Goal: Book appointment/travel/reservation

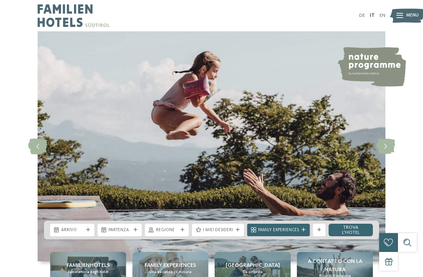
click at [83, 234] on span "Arrivo" at bounding box center [72, 230] width 22 height 6
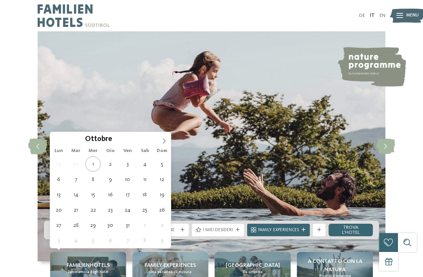
click at [169, 141] on span at bounding box center [164, 138] width 13 height 13
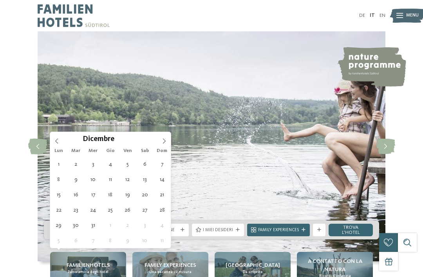
type div "30.12.2025"
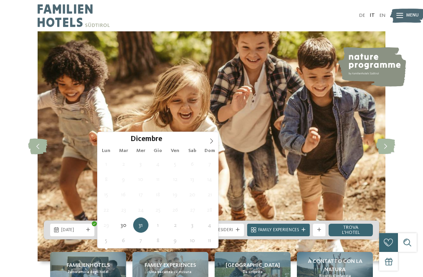
type div "04.01.2026"
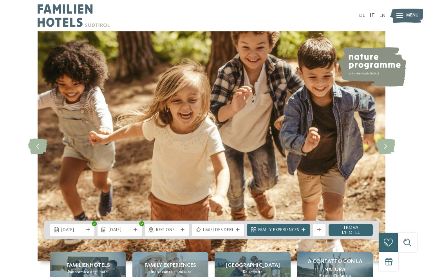
click at [182, 232] on icon at bounding box center [183, 230] width 4 height 4
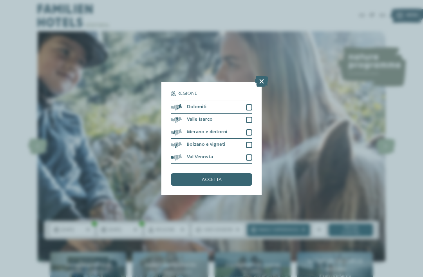
click at [252, 117] on div at bounding box center [249, 120] width 6 height 6
click at [251, 101] on div "Dolomiti" at bounding box center [212, 107] width 82 height 13
click at [245, 126] on div "Merano e dintorni" at bounding box center [212, 132] width 82 height 13
click at [249, 142] on div at bounding box center [249, 145] width 6 height 6
click at [248, 154] on div at bounding box center [249, 157] width 6 height 6
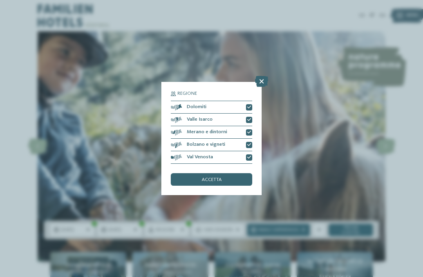
click at [218, 173] on div "accetta" at bounding box center [212, 179] width 82 height 13
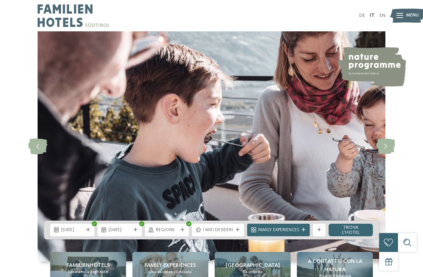
click at [220, 233] on div "I miei desideri" at bounding box center [218, 230] width 33 height 7
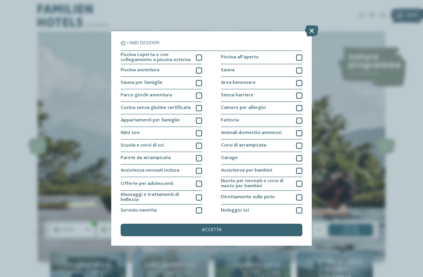
click at [198, 56] on div at bounding box center [199, 57] width 6 height 6
click at [163, 224] on div "accetta" at bounding box center [212, 230] width 182 height 13
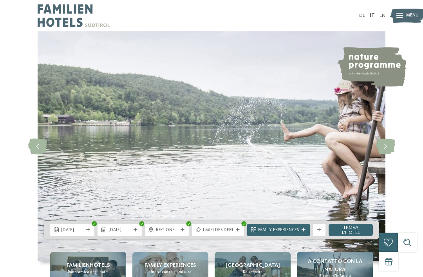
click at [294, 234] on span "Family Experiences" at bounding box center [278, 230] width 41 height 6
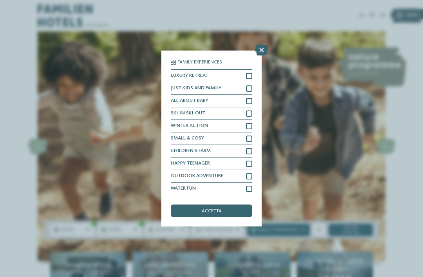
click at [268, 45] on icon at bounding box center [261, 50] width 13 height 11
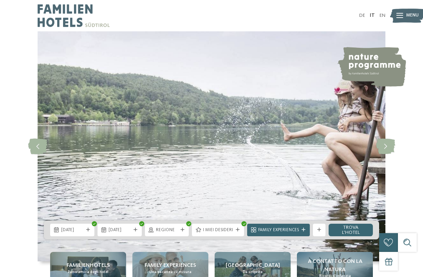
click at [336, 236] on link "trova l’hotel" at bounding box center [351, 230] width 44 height 13
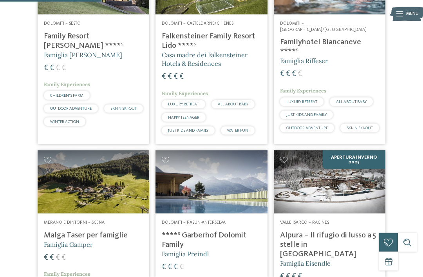
scroll to position [305, 0]
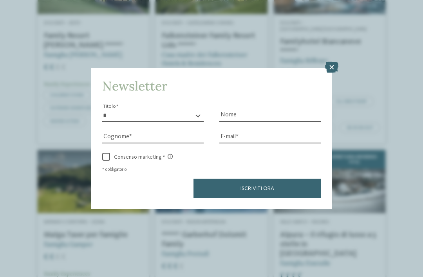
click at [326, 62] on icon at bounding box center [331, 67] width 13 height 11
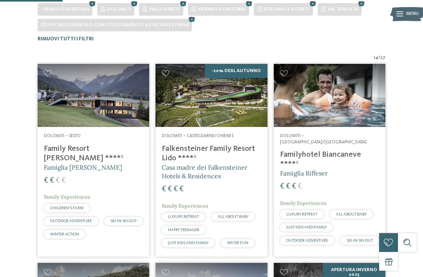
scroll to position [191, 0]
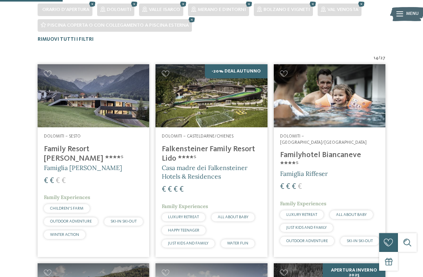
click at [98, 149] on h4 "Family Resort Rainer ****ˢ" at bounding box center [93, 154] width 99 height 19
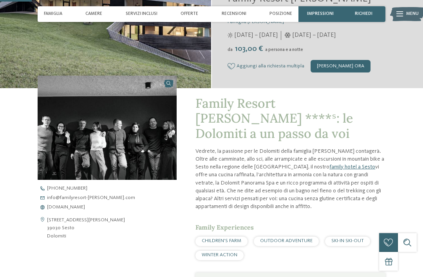
scroll to position [147, 0]
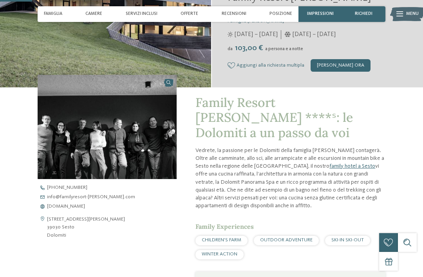
click at [104, 263] on div "Apri i dati di contatto Via S. Giuseppe 40 39030 Sesto Dolomiti +39 0474 710 36…" at bounding box center [107, 246] width 139 height 343
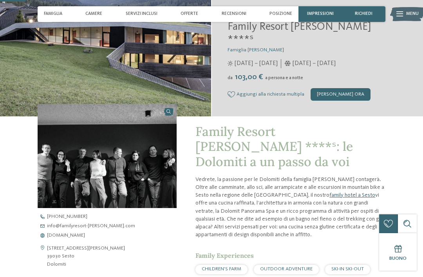
scroll to position [118, 0]
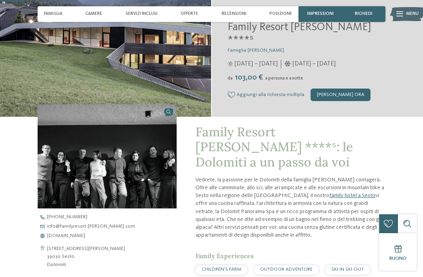
click at [85, 234] on span "www.familyresort-rainer.com" at bounding box center [66, 236] width 38 height 5
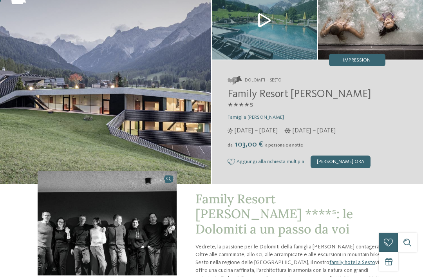
scroll to position [0, 0]
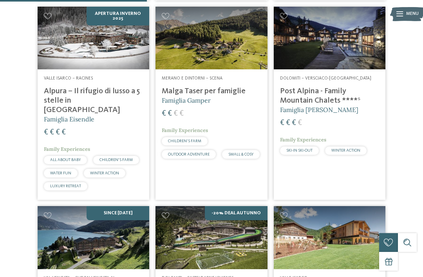
scroll to position [450, 0]
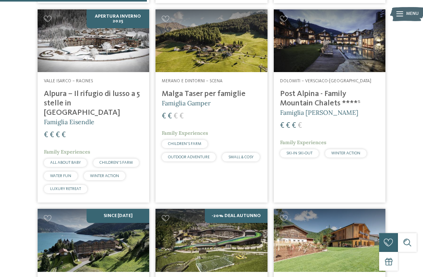
click at [238, 64] on img at bounding box center [212, 40] width 112 height 63
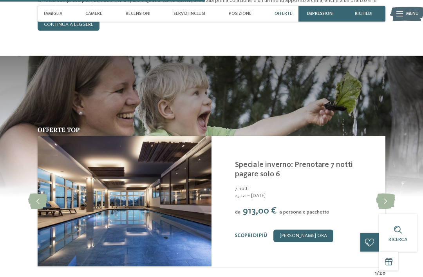
scroll to position [1240, 0]
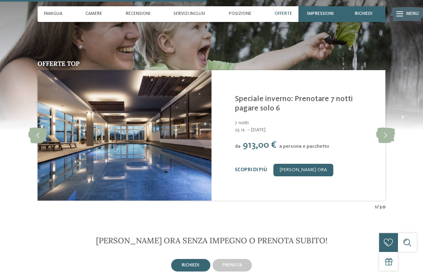
click at [239, 172] on link "Scopri di più" at bounding box center [251, 169] width 32 height 5
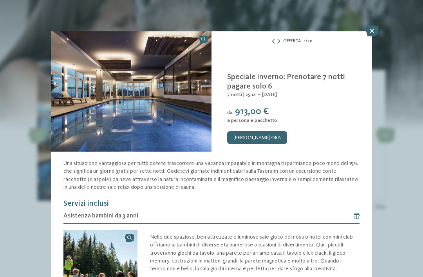
click at [246, 171] on div "Offerta 1 / 20 1" at bounding box center [211, 138] width 423 height 277
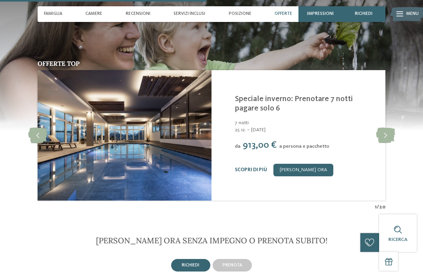
click at [254, 169] on link "Scopri di più" at bounding box center [251, 169] width 32 height 5
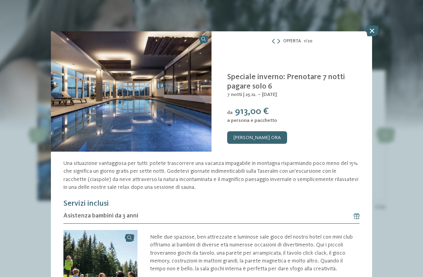
click at [378, 34] on icon at bounding box center [372, 30] width 13 height 11
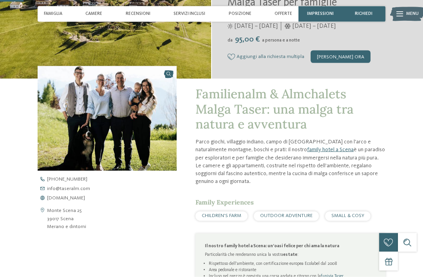
scroll to position [143, 0]
click at [81, 201] on span "www.taseralm.com" at bounding box center [66, 198] width 38 height 5
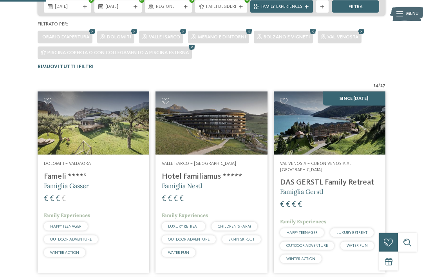
scroll to position [170, 0]
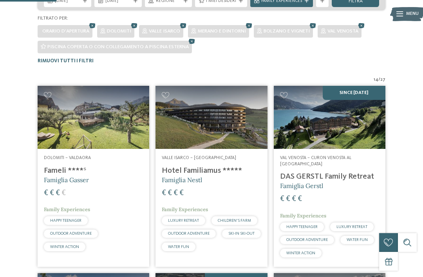
click at [80, 179] on span "Famiglia Gasser" at bounding box center [66, 180] width 45 height 8
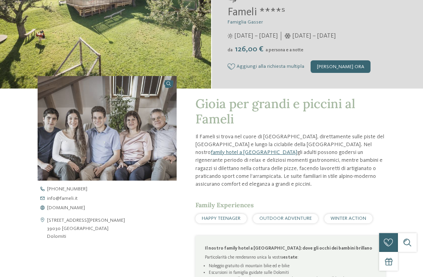
scroll to position [133, 0]
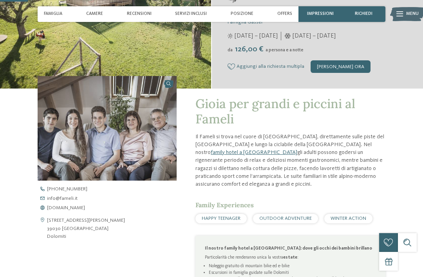
click at [73, 211] on span "[DOMAIN_NAME]" at bounding box center [66, 208] width 38 height 5
